Goal: Task Accomplishment & Management: Complete application form

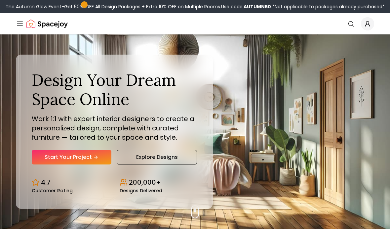
click at [86, 157] on div "Design Your Dream Space Online Work 1:1 with expert interior designers to creat…" at bounding box center [114, 117] width 165 height 94
click at [90, 164] on link "Start Your Project" at bounding box center [72, 157] width 80 height 15
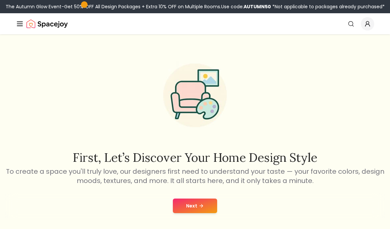
click at [204, 204] on button "Next" at bounding box center [195, 205] width 44 height 15
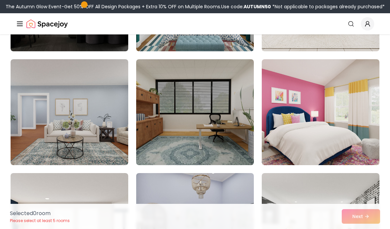
scroll to position [258, 0]
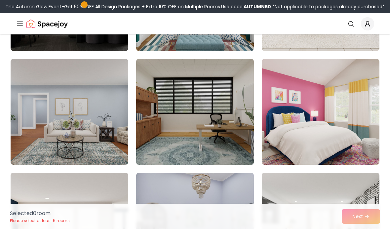
click at [225, 134] on img at bounding box center [195, 111] width 124 height 111
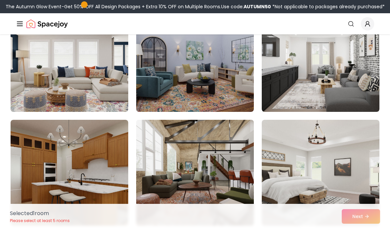
click at [231, 154] on img at bounding box center [195, 172] width 124 height 111
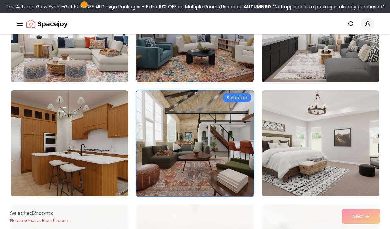
scroll to position [456, 0]
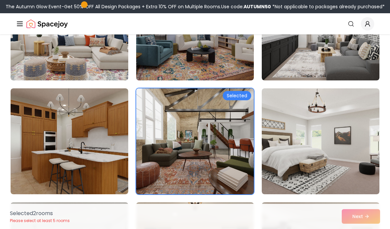
click at [222, 161] on img at bounding box center [195, 141] width 124 height 111
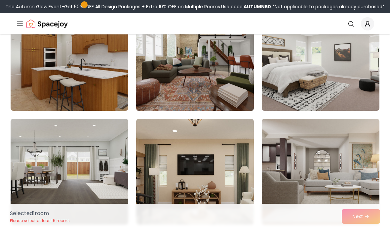
scroll to position [538, 0]
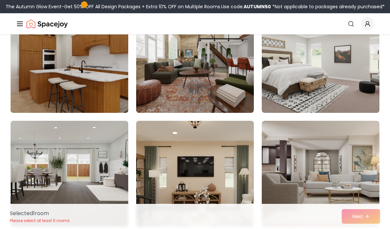
click at [111, 96] on img at bounding box center [70, 59] width 124 height 111
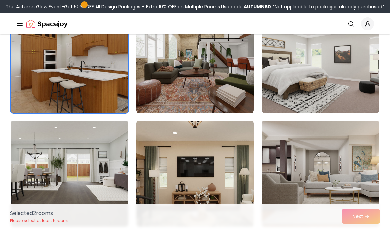
click at [362, 228] on div "Selected 2 room s Please select at least 5 rooms Next" at bounding box center [195, 216] width 381 height 25
click at [367, 228] on div "Selected 2 room s Please select at least 5 rooms Next" at bounding box center [195, 216] width 381 height 25
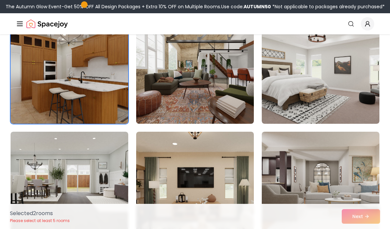
scroll to position [528, 0]
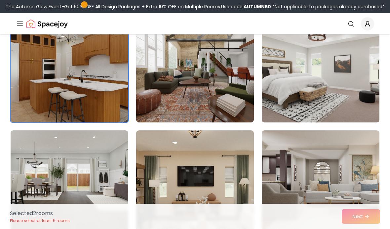
click at [104, 96] on img at bounding box center [70, 69] width 124 height 111
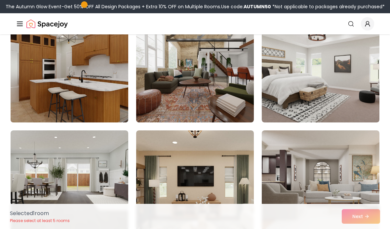
click at [114, 97] on img at bounding box center [70, 69] width 124 height 111
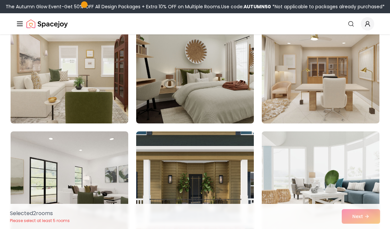
scroll to position [864, 0]
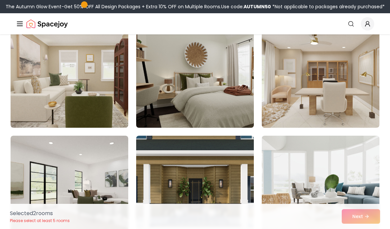
click at [229, 75] on img at bounding box center [195, 74] width 124 height 111
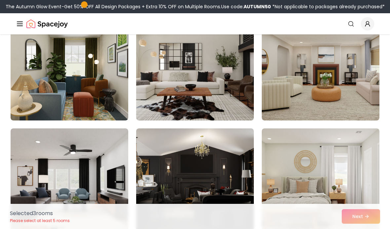
scroll to position [1378, 0]
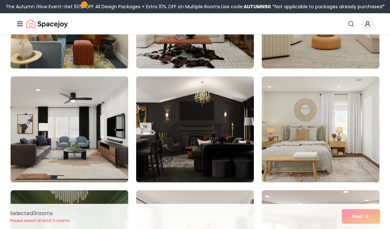
click at [205, 111] on img at bounding box center [195, 129] width 124 height 111
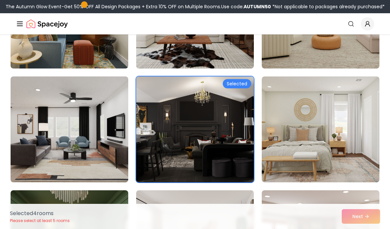
click at [209, 122] on img at bounding box center [195, 129] width 124 height 111
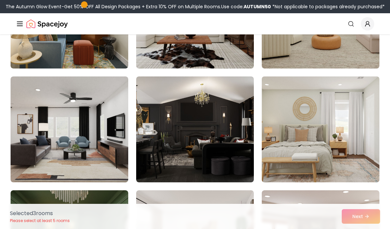
click at [320, 145] on img at bounding box center [321, 129] width 124 height 111
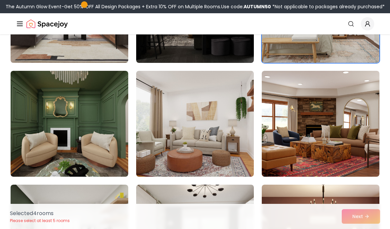
scroll to position [1498, 0]
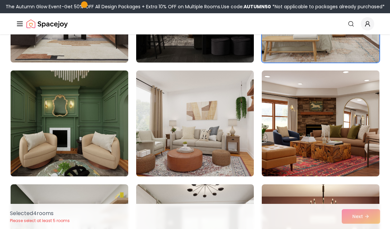
click at [104, 137] on img at bounding box center [70, 123] width 124 height 111
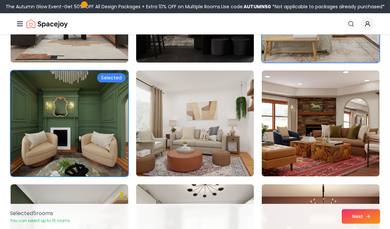
click at [360, 223] on button "Next" at bounding box center [361, 216] width 38 height 15
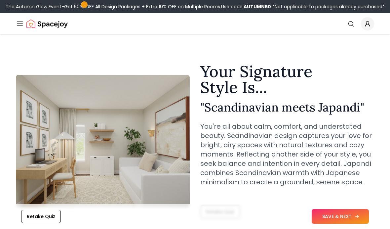
click at [328, 222] on button "SAVE & NEXT" at bounding box center [340, 216] width 57 height 15
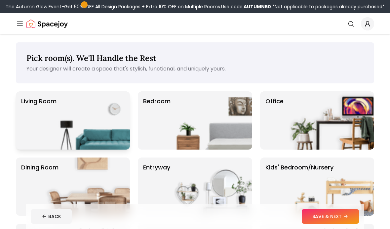
click at [81, 106] on img at bounding box center [87, 120] width 85 height 58
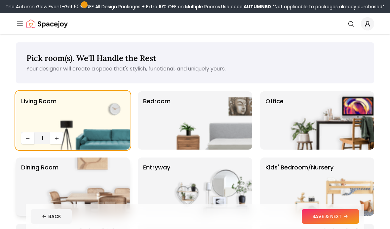
click at [98, 175] on img at bounding box center [87, 186] width 85 height 58
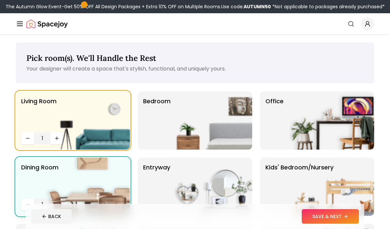
click at [333, 217] on button "SAVE & NEXT" at bounding box center [330, 216] width 57 height 15
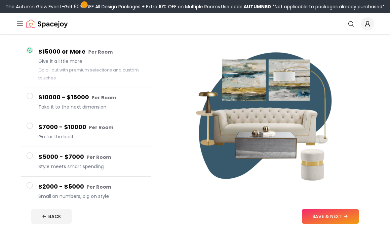
scroll to position [54, 0]
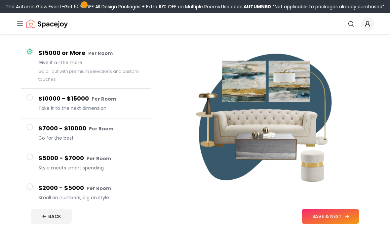
click at [334, 223] on button "SAVE & NEXT" at bounding box center [330, 216] width 57 height 15
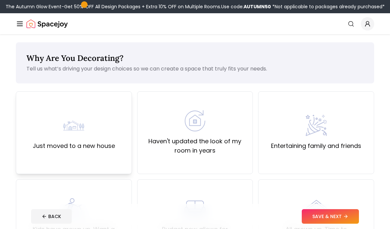
click at [99, 134] on div "Just moved to a new house" at bounding box center [74, 133] width 82 height 36
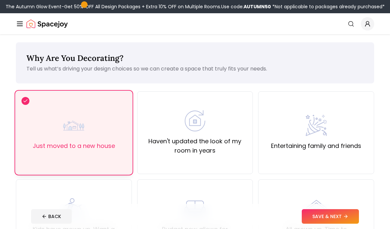
click at [71, 150] on div "Just moved to a new house" at bounding box center [74, 132] width 116 height 83
click at [127, 135] on div "Just moved to a new house" at bounding box center [74, 132] width 116 height 83
click at [118, 131] on div "Just moved to a new house" at bounding box center [74, 132] width 116 height 83
click at [205, 130] on img at bounding box center [194, 120] width 21 height 21
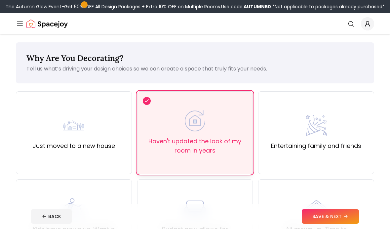
click at [320, 216] on button "SAVE & NEXT" at bounding box center [330, 216] width 57 height 15
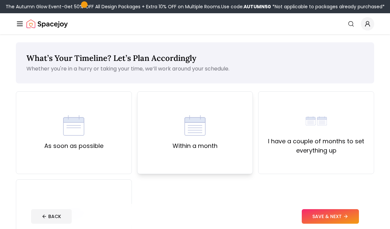
click at [225, 138] on div "Within a month" at bounding box center [195, 132] width 116 height 83
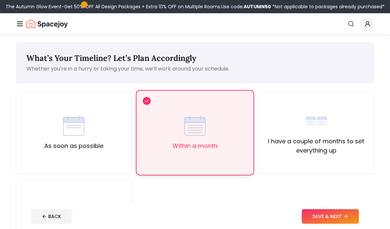
click at [321, 212] on button "SAVE & NEXT" at bounding box center [330, 216] width 57 height 15
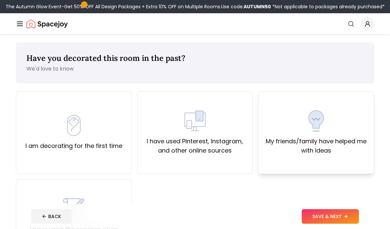
click at [315, 119] on img at bounding box center [316, 120] width 21 height 21
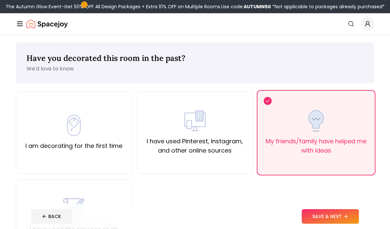
click at [332, 206] on footer "BACK SAVE & NEXT" at bounding box center [195, 216] width 338 height 25
click at [327, 206] on footer "BACK SAVE & NEXT" at bounding box center [195, 216] width 338 height 25
click at [326, 213] on button "SAVE & NEXT" at bounding box center [330, 216] width 57 height 15
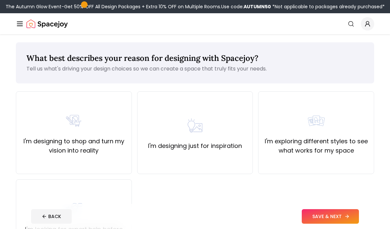
click at [329, 211] on button "SAVE & NEXT" at bounding box center [330, 216] width 57 height 15
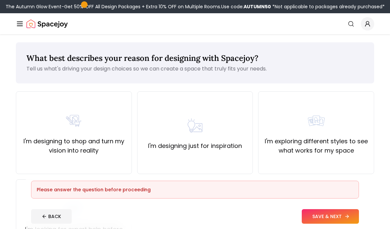
click at [327, 211] on button "SAVE & NEXT" at bounding box center [330, 216] width 57 height 15
click at [327, 214] on button "SAVE & NEXT" at bounding box center [330, 216] width 57 height 15
click at [319, 211] on button "SAVE & NEXT" at bounding box center [330, 216] width 57 height 15
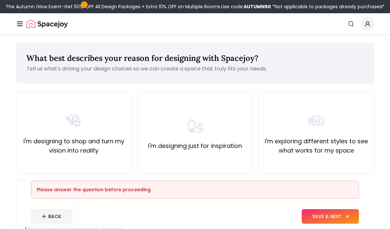
click at [319, 211] on button "SAVE & NEXT" at bounding box center [330, 216] width 57 height 15
click at [321, 210] on button "SAVE & NEXT" at bounding box center [330, 216] width 57 height 15
click at [252, 119] on div "I'm designing just for inspiration" at bounding box center [195, 132] width 116 height 83
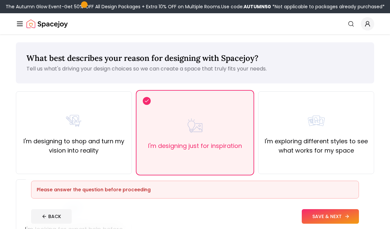
click at [316, 212] on button "SAVE & NEXT" at bounding box center [330, 216] width 57 height 15
